Goal: Navigation & Orientation: Find specific page/section

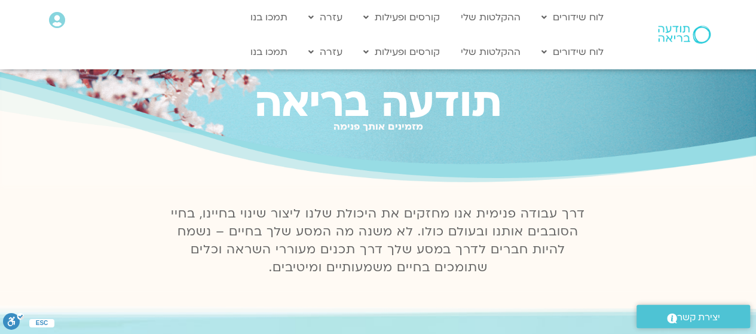
click at [56, 19] on icon at bounding box center [57, 20] width 16 height 17
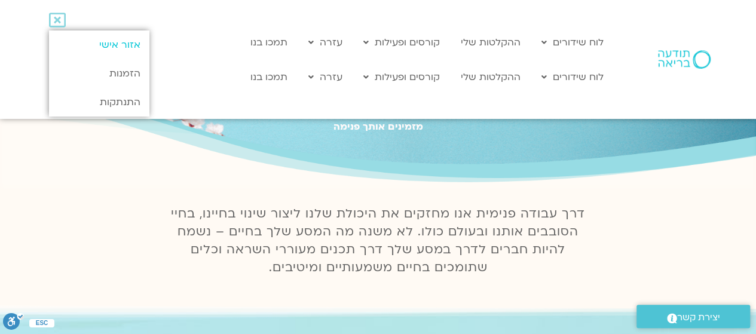
click at [121, 43] on link "אזור אישי" at bounding box center [99, 44] width 100 height 29
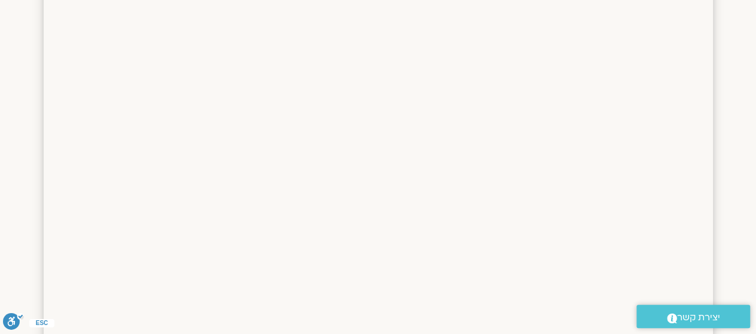
scroll to position [1477, 0]
